Goal: Register for event/course

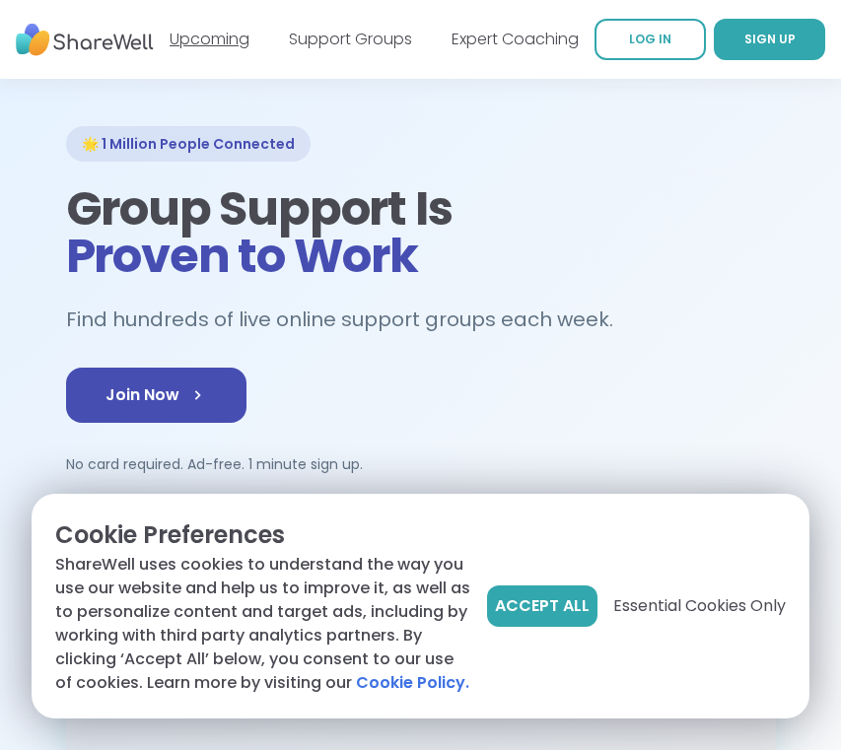
click at [249, 38] on link "Upcoming" at bounding box center [210, 39] width 80 height 23
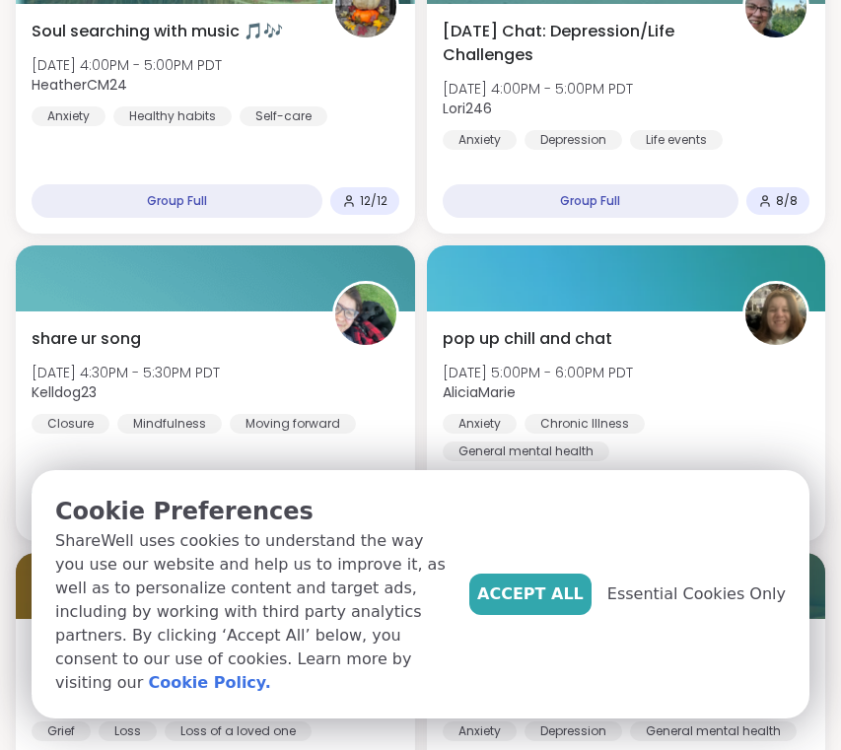
scroll to position [3712, 0]
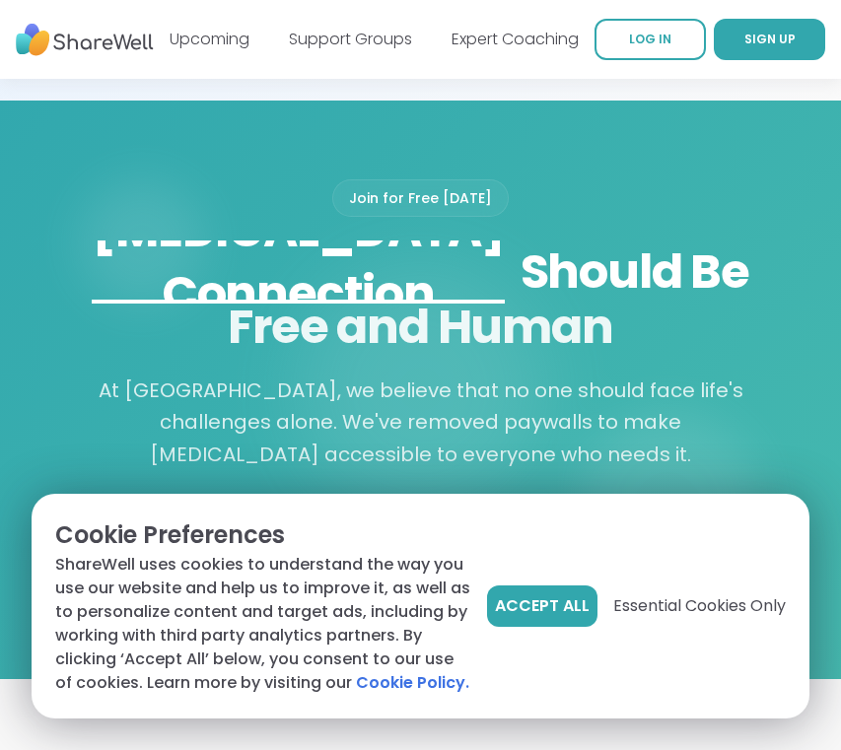
scroll to position [2065, 0]
